Goal: Transaction & Acquisition: Purchase product/service

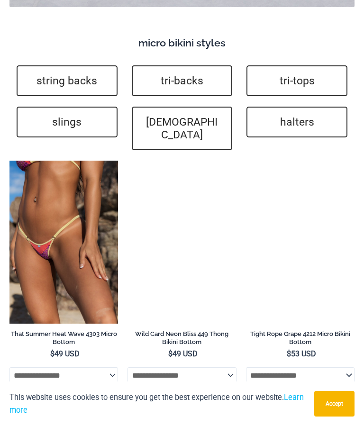
scroll to position [2849, 0]
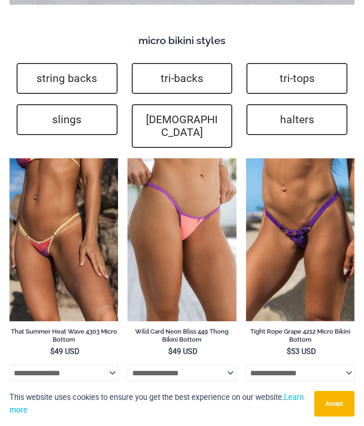
click at [62, 104] on link "slings" at bounding box center [67, 119] width 101 height 31
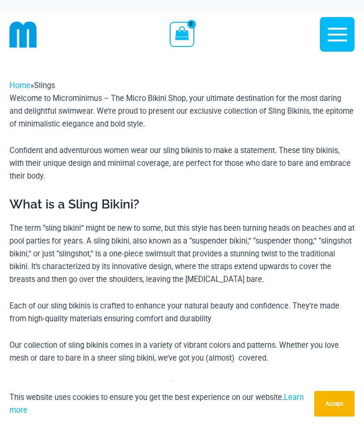
click at [25, 36] on img at bounding box center [22, 34] width 27 height 27
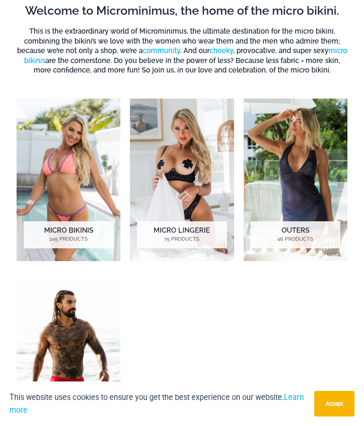
scroll to position [425, 0]
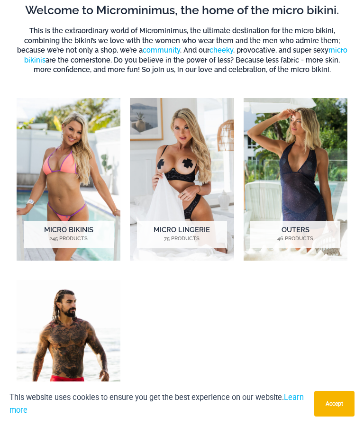
click at [172, 169] on img "Visit product category Micro Lingerie" at bounding box center [182, 179] width 104 height 162
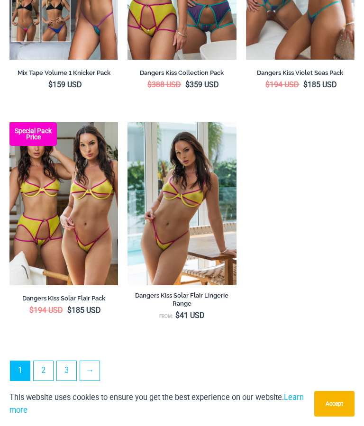
scroll to position [2406, 0]
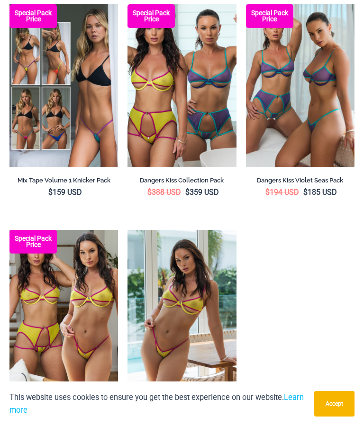
click at [9, 4] on img at bounding box center [9, 4] width 0 height 0
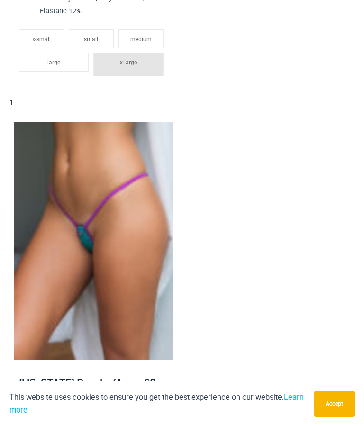
scroll to position [2669, 0]
click at [54, 176] on img at bounding box center [93, 240] width 159 height 238
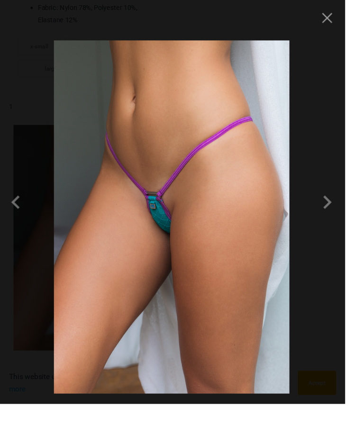
scroll to position [2686, 0]
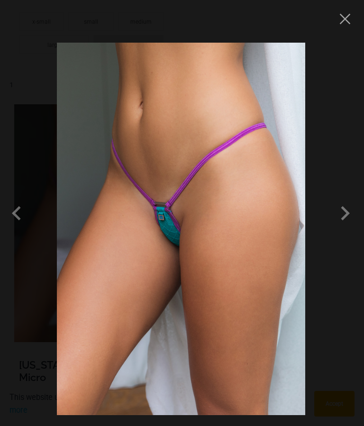
click at [68, 105] on img at bounding box center [181, 229] width 248 height 372
click at [347, 227] on span at bounding box center [345, 213] width 28 height 28
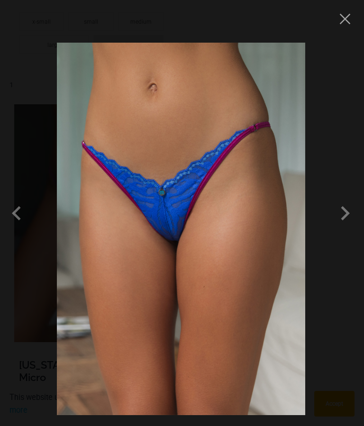
click at [344, 227] on span at bounding box center [345, 213] width 28 height 28
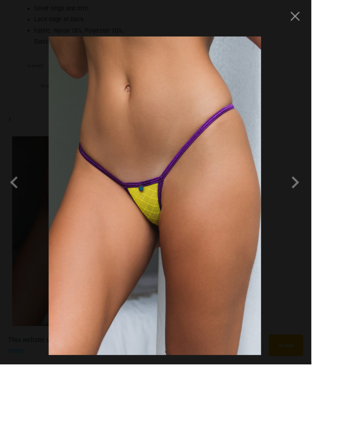
scroll to position [2699, 0]
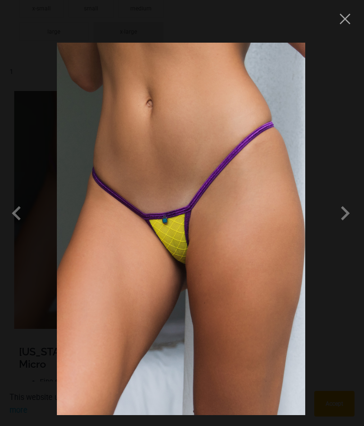
click at [346, 227] on span at bounding box center [345, 213] width 28 height 28
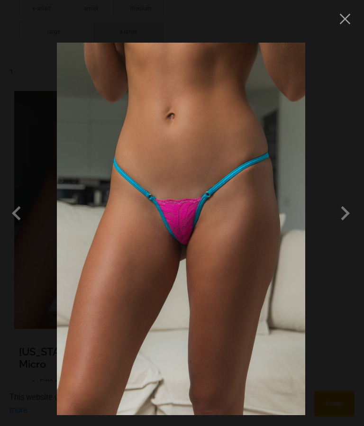
click at [341, 227] on span at bounding box center [345, 213] width 28 height 28
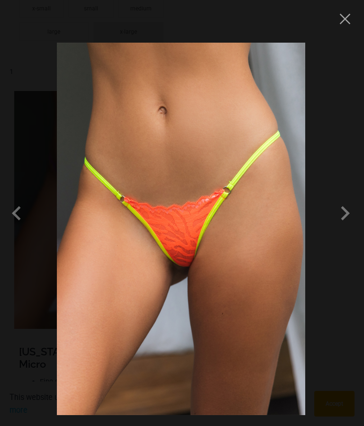
click at [343, 227] on span at bounding box center [345, 213] width 28 height 28
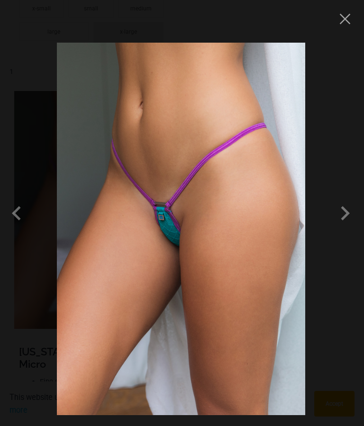
click at [345, 15] on button "Close" at bounding box center [345, 19] width 14 height 14
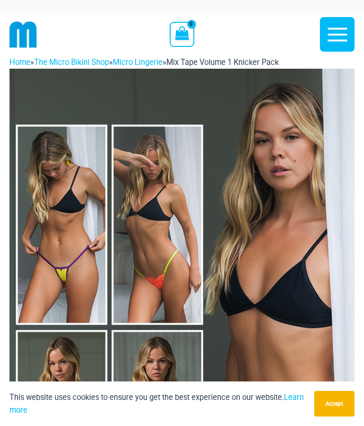
scroll to position [0, 0]
